Goal: Information Seeking & Learning: Learn about a topic

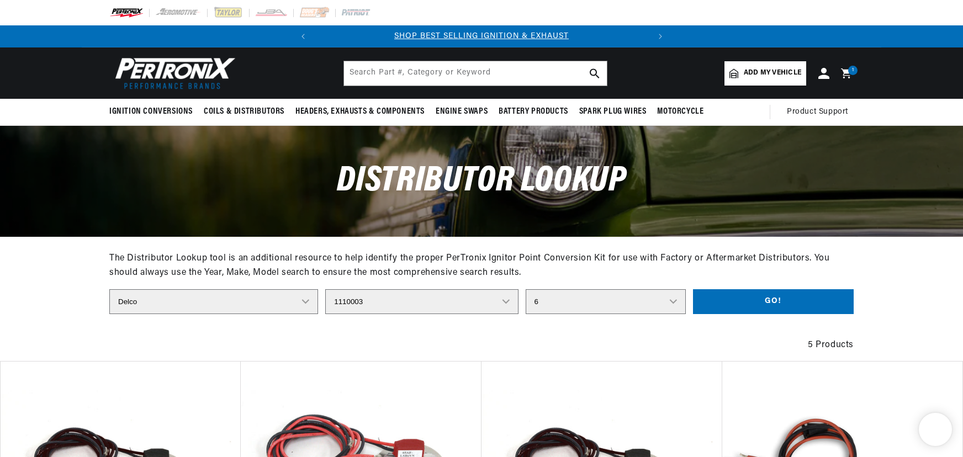
select select "Delco"
select select "1110003"
select select "6"
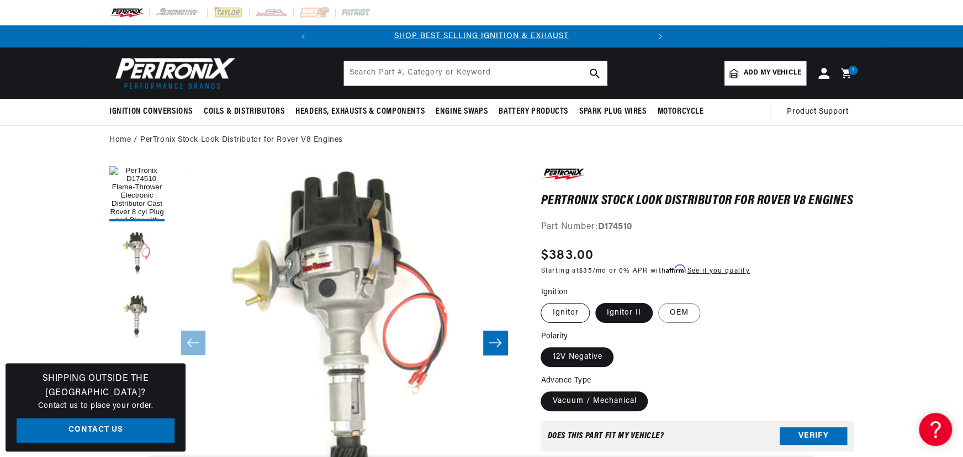
click at [553, 321] on label "Ignitor" at bounding box center [564, 313] width 49 height 20
click at [544, 301] on input "Ignitor" at bounding box center [543, 301] width 1 height 1
radio input "true"
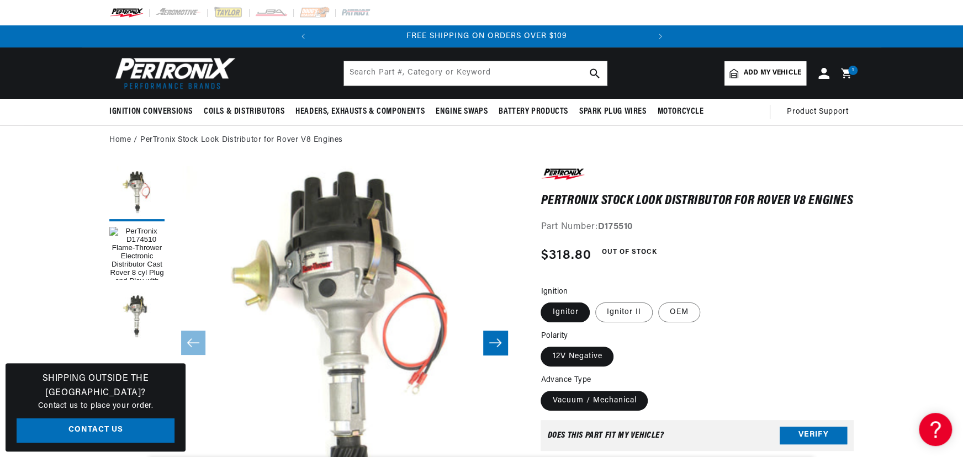
scroll to position [0, 335]
click at [378, 72] on input "text" at bounding box center [475, 73] width 263 height 24
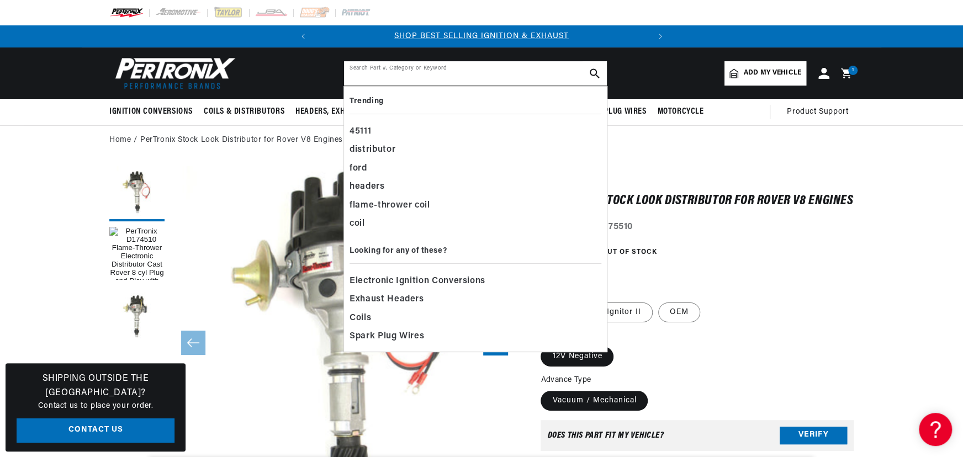
scroll to position [0, 0]
click at [372, 77] on input "text" at bounding box center [475, 73] width 263 height 24
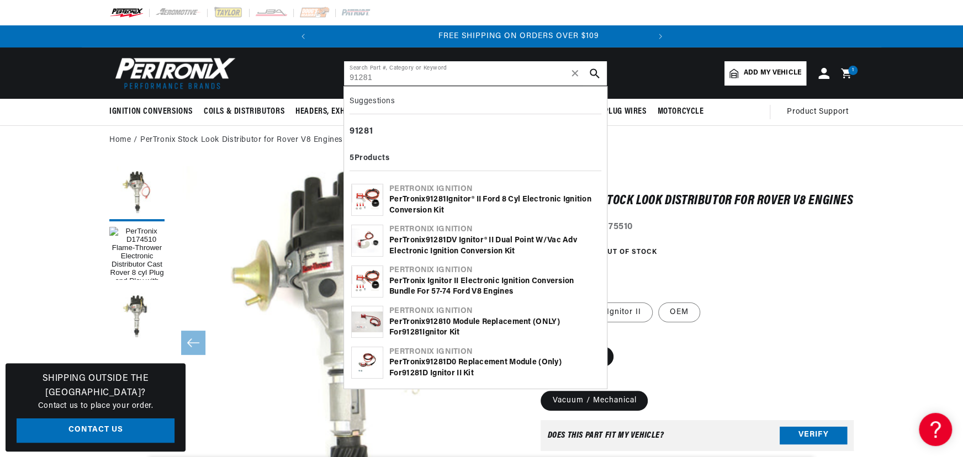
type input "91281"
click at [425, 189] on div "Pertronix Ignition" at bounding box center [494, 189] width 210 height 11
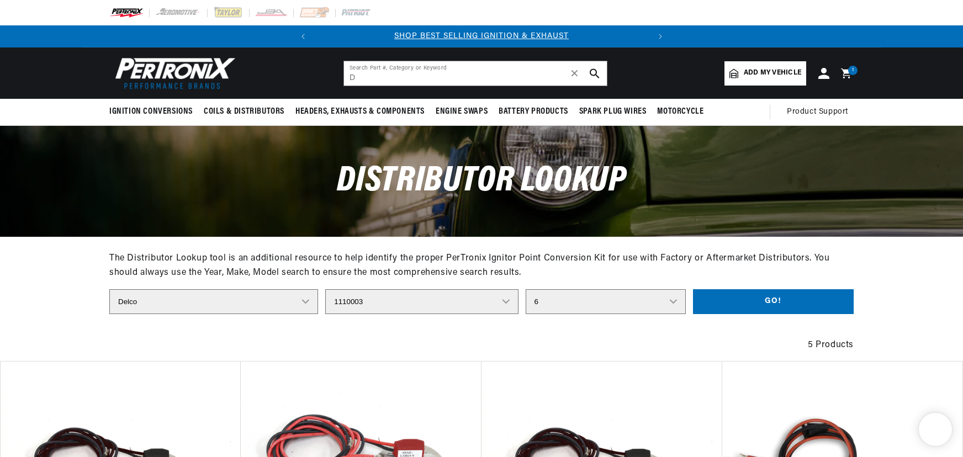
select select "Delco"
select select "1110003"
select select "6"
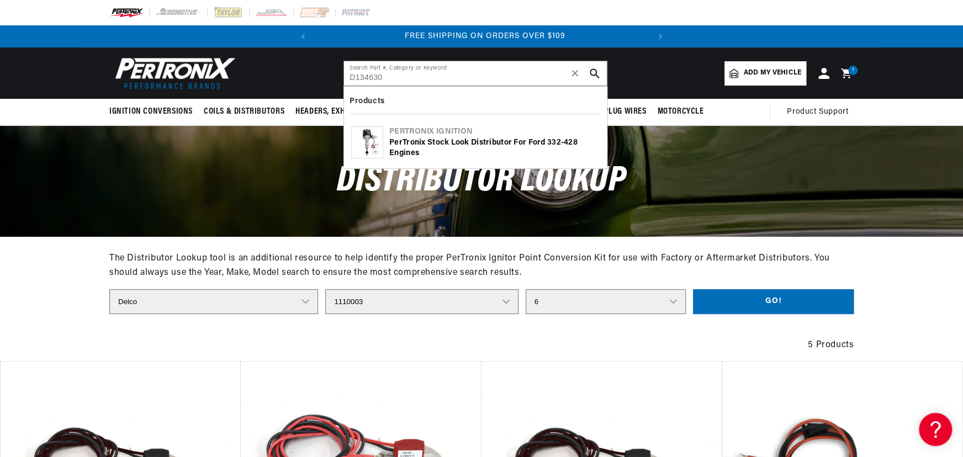
scroll to position [0, 335]
type input "D134630"
click at [420, 142] on div "PerTronix Stock Look Distributor for Ford 332-428 Engines" at bounding box center [494, 148] width 210 height 22
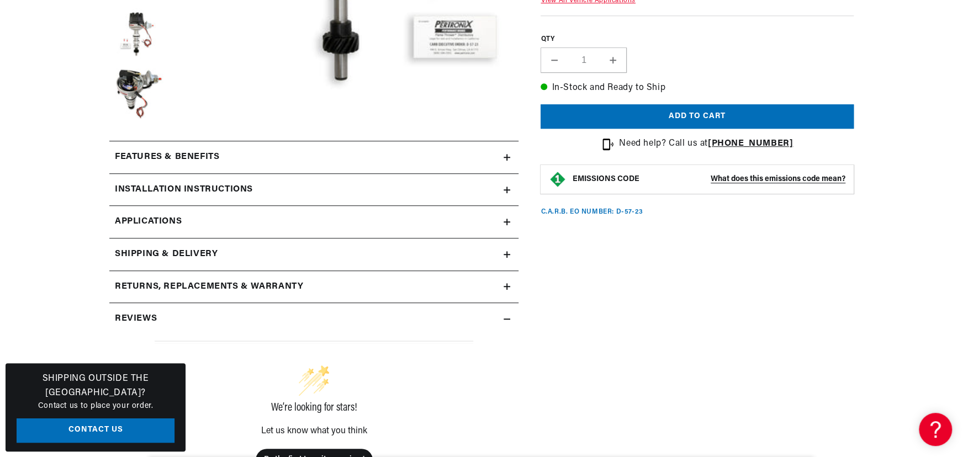
scroll to position [0, 335]
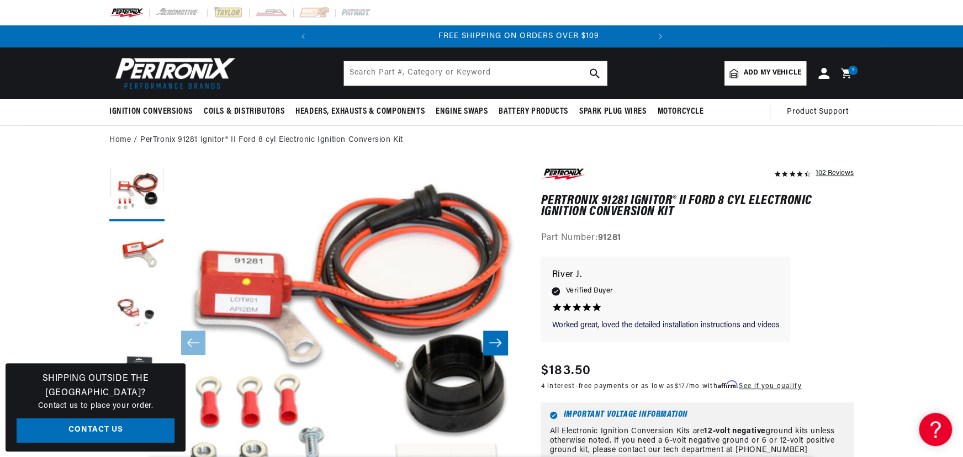
scroll to position [0, 335]
